Goal: Transaction & Acquisition: Download file/media

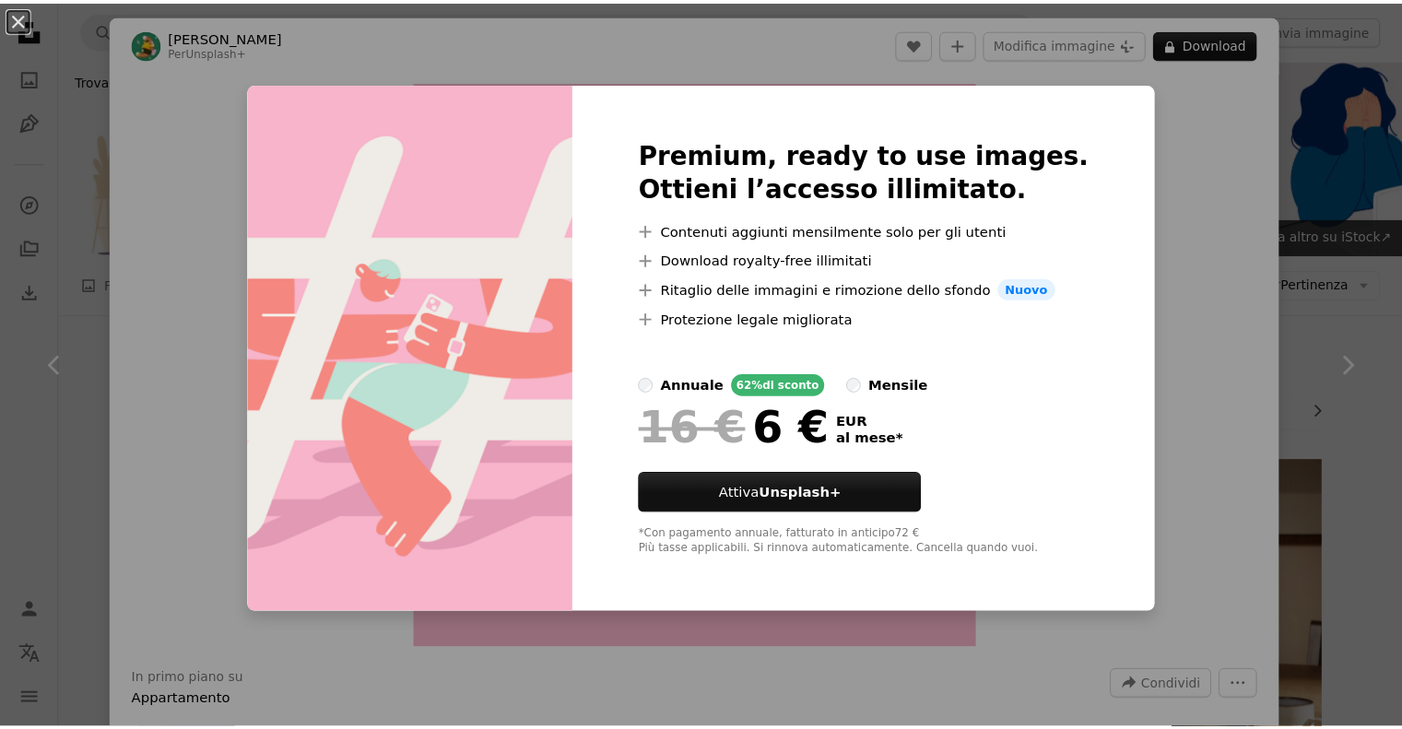
scroll to position [830, 0]
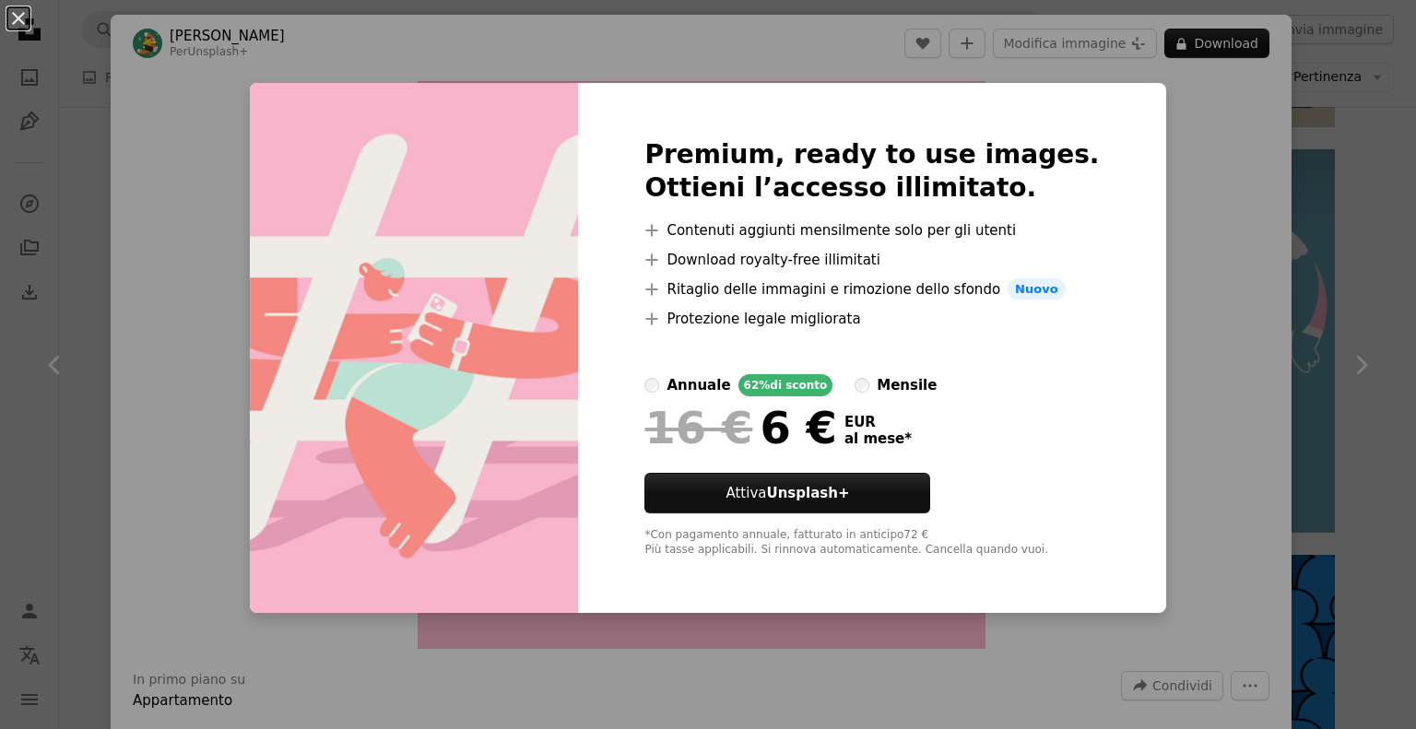
click at [1294, 383] on div "An X shape Premium, ready to use images. Ottieni l’accesso illimitato. A plus s…" at bounding box center [708, 364] width 1416 height 729
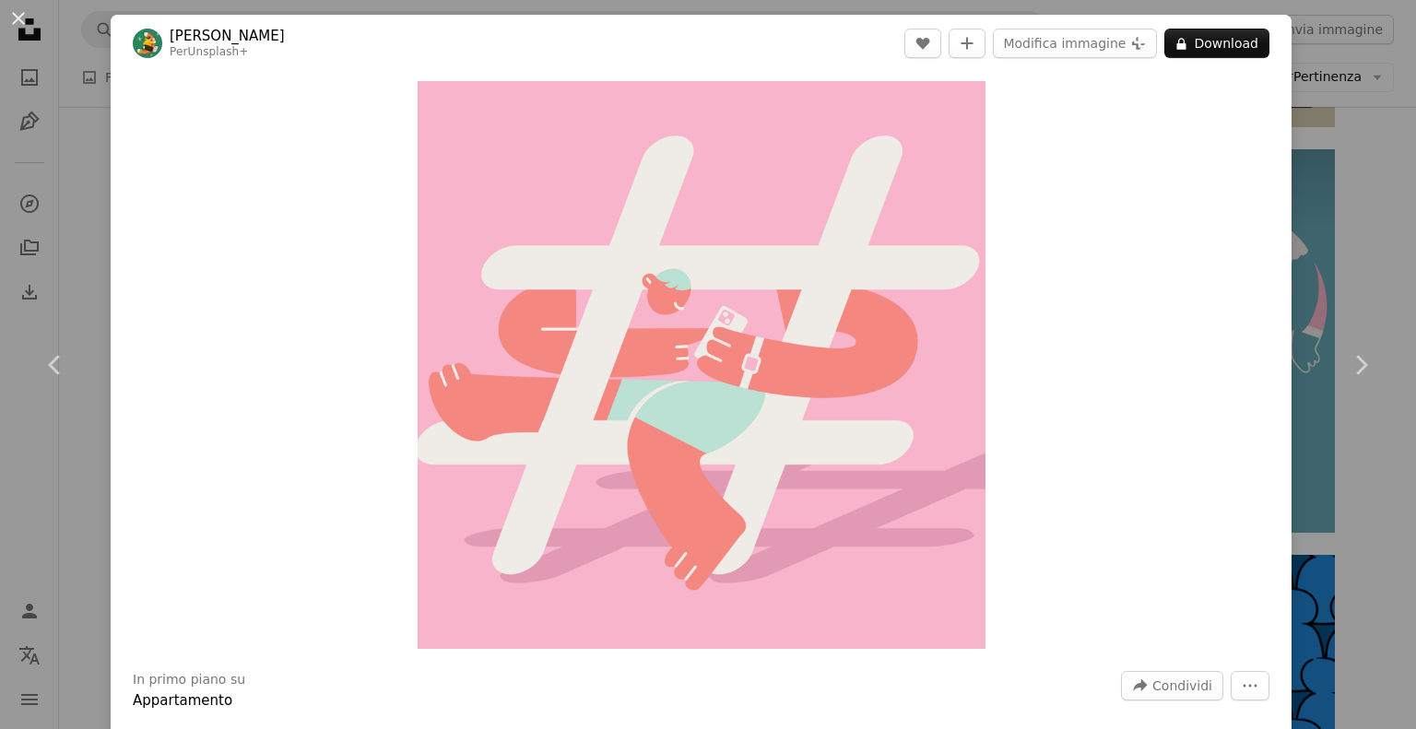
click at [1381, 202] on div "An X shape Chevron left Chevron right [PERSON_NAME] Per Unsplash+ A heart A plu…" at bounding box center [708, 364] width 1416 height 729
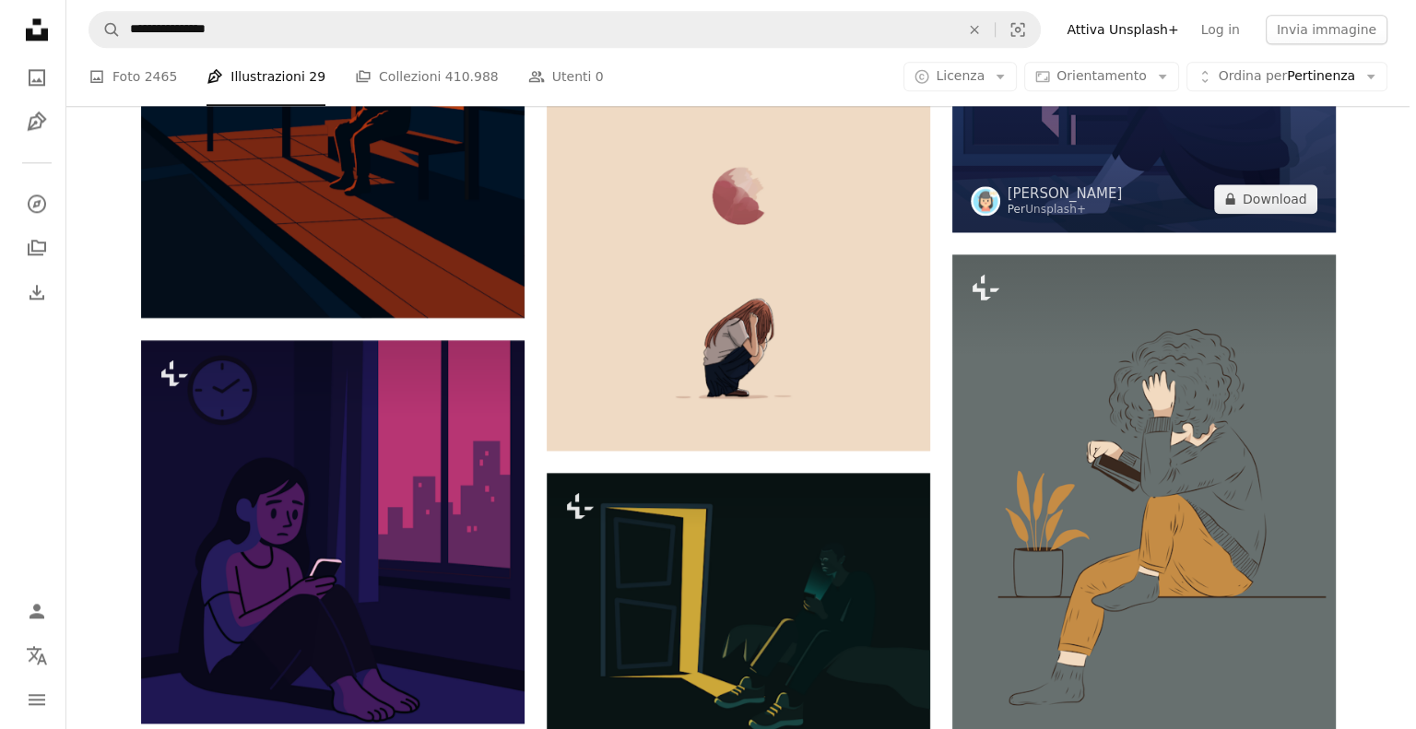
scroll to position [2397, 0]
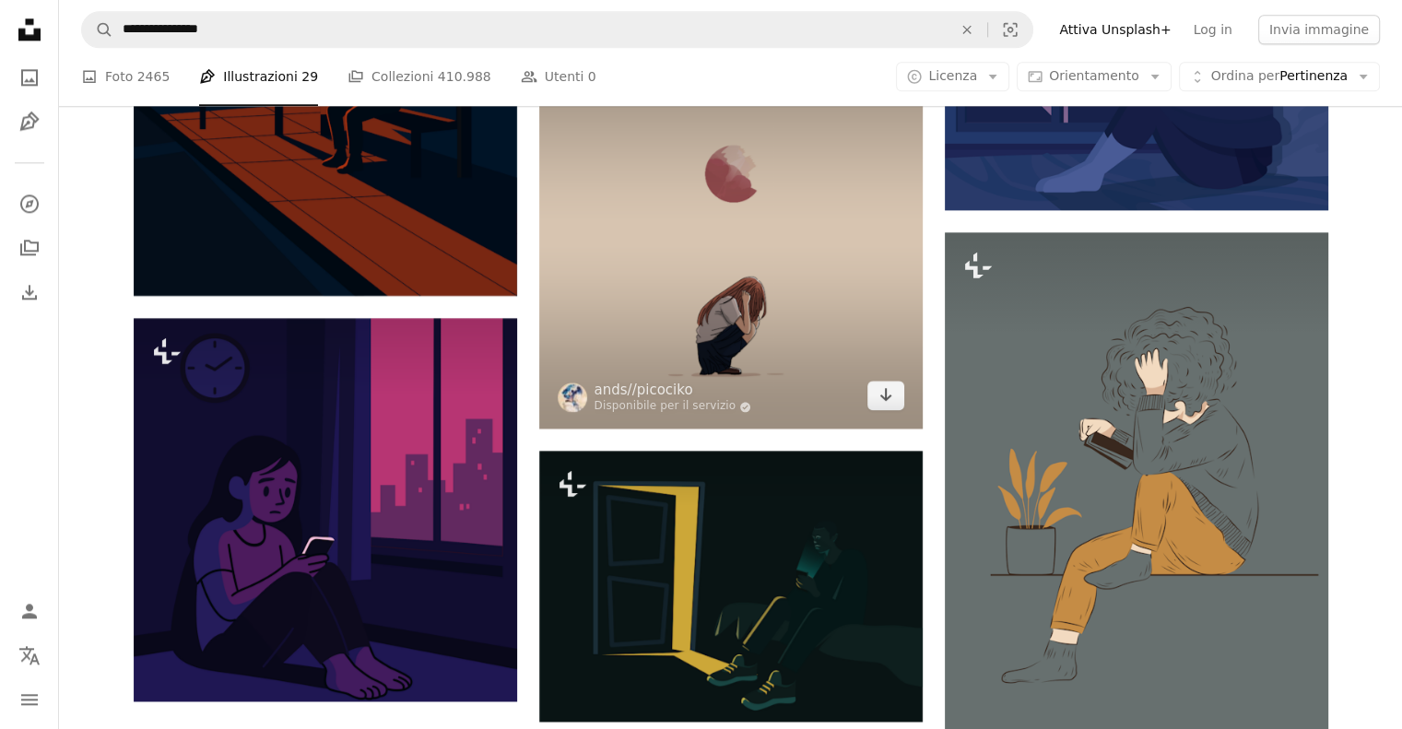
click at [669, 311] on img at bounding box center [730, 236] width 383 height 383
